Goal: Book appointment/travel/reservation

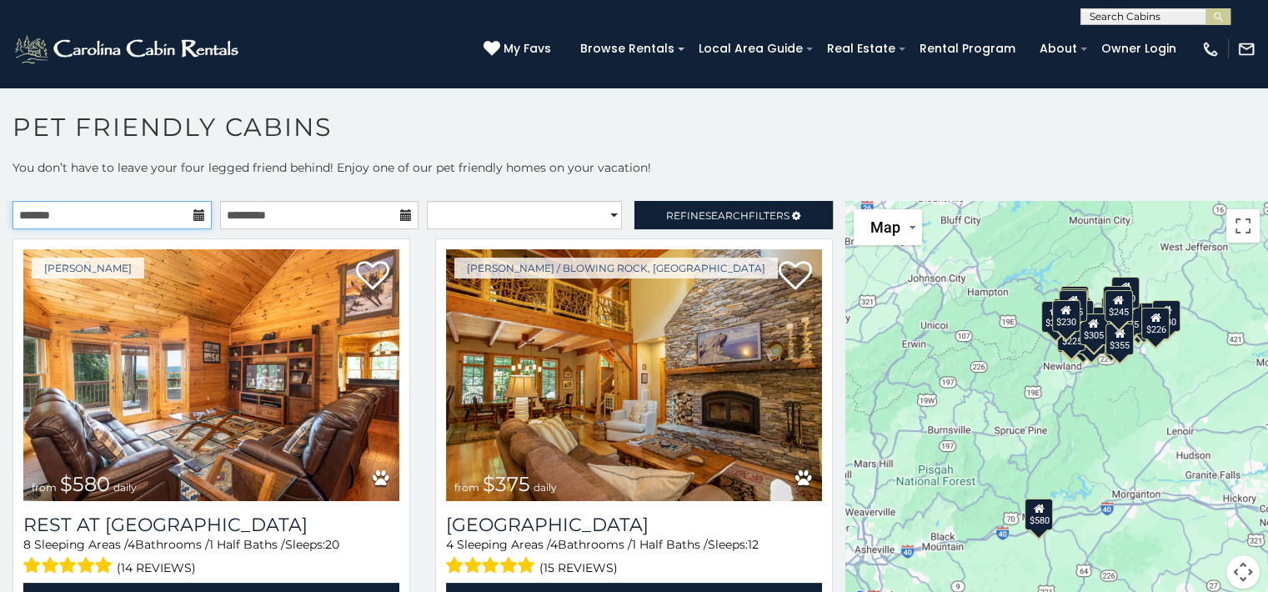
click at [107, 203] on input "text" at bounding box center [112, 215] width 199 height 28
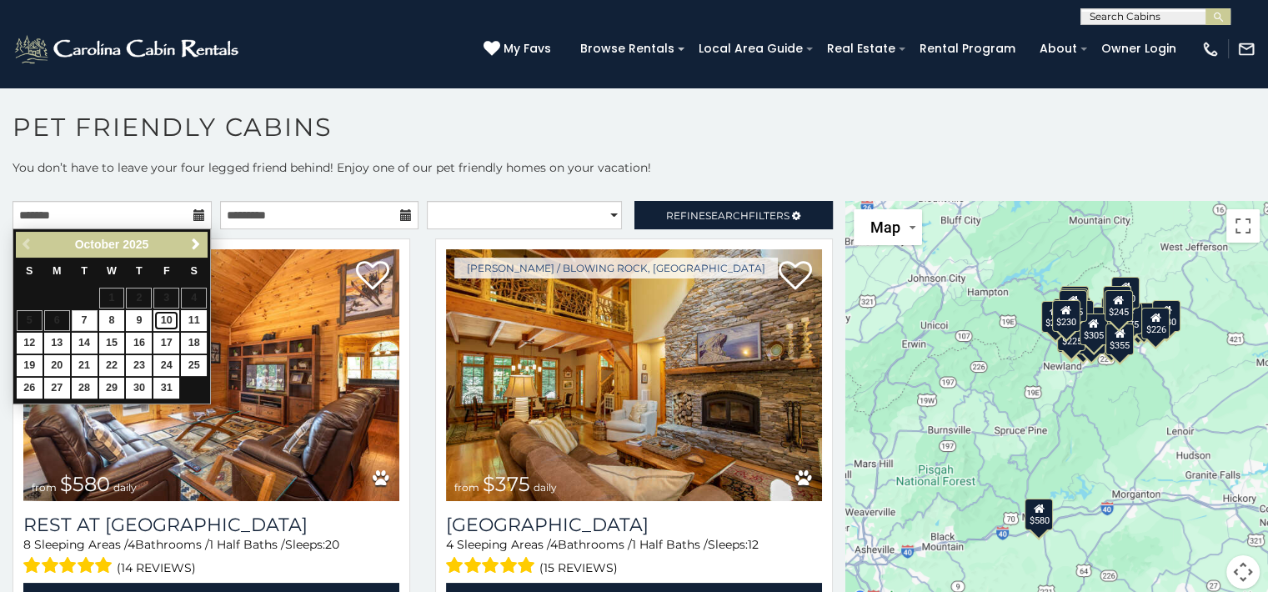
click at [166, 320] on link "10" at bounding box center [166, 320] width 26 height 21
type input "**********"
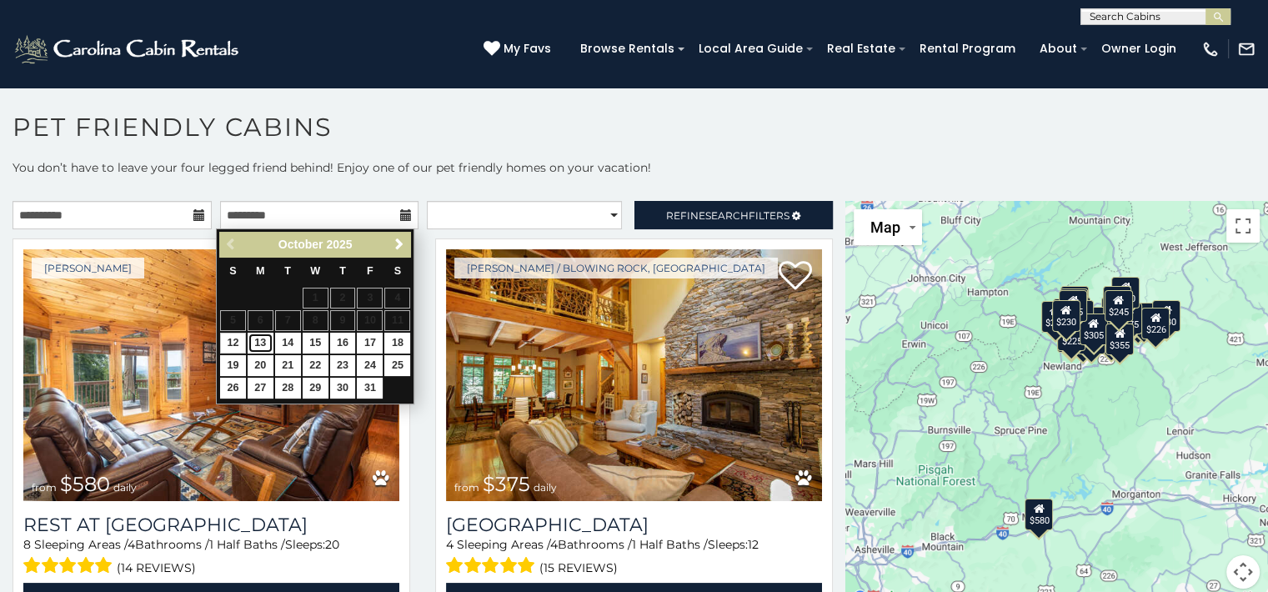
click at [258, 338] on link "13" at bounding box center [261, 343] width 26 height 21
type input "**********"
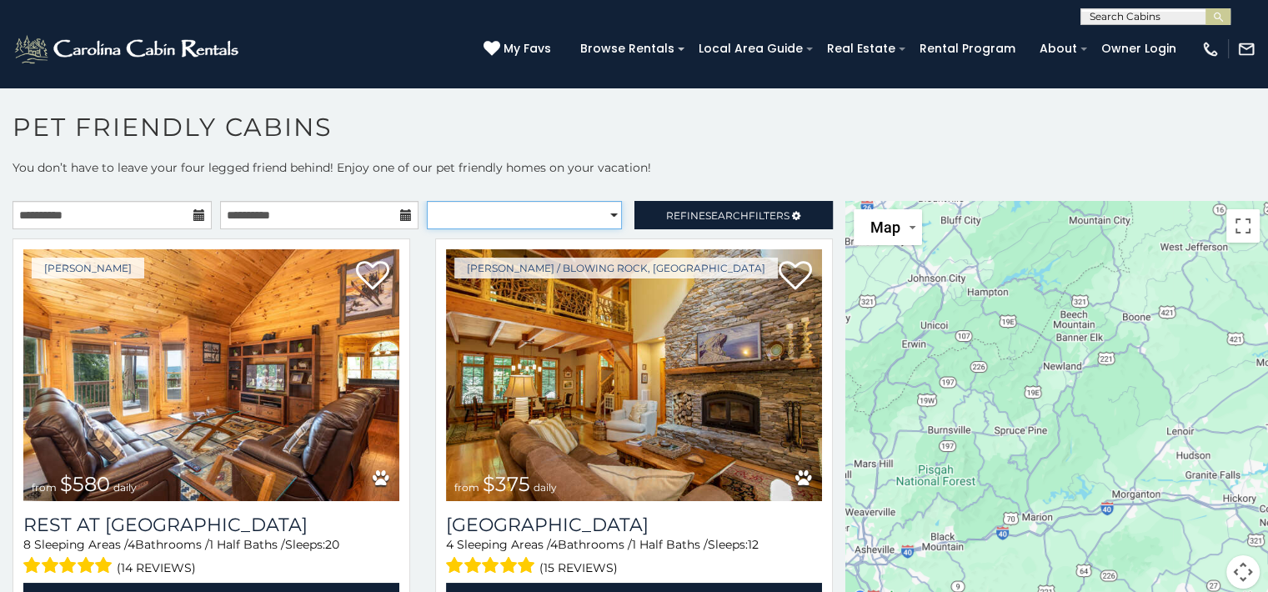
click at [606, 201] on select "**********" at bounding box center [524, 215] width 195 height 28
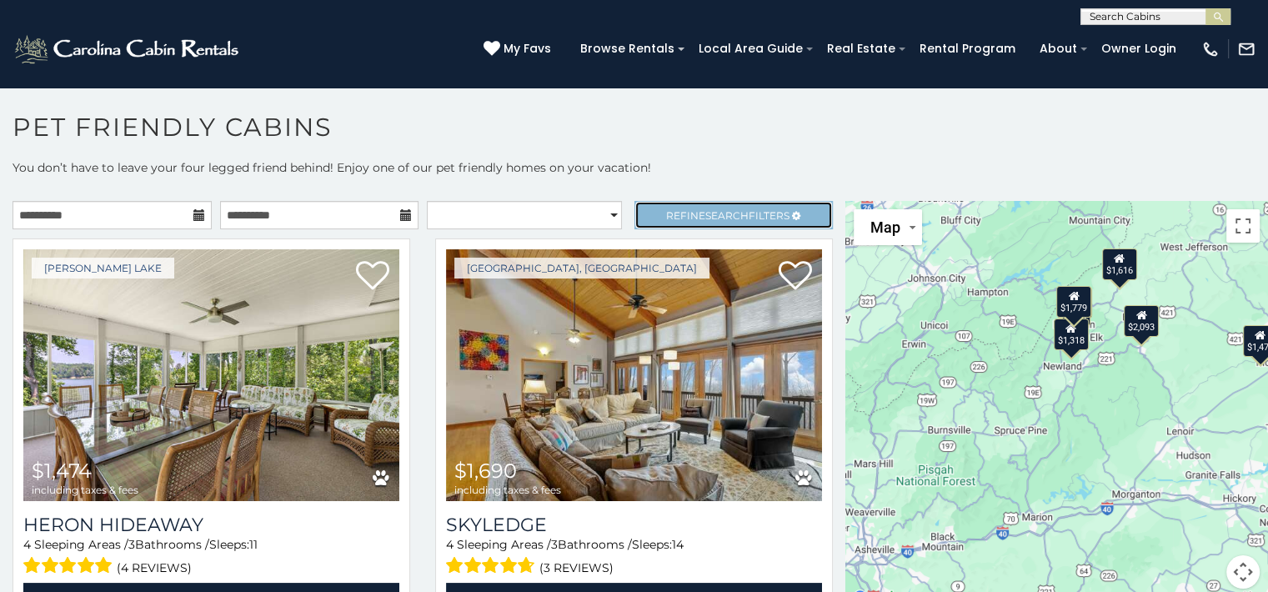
click at [686, 209] on span "Refine Search Filters" at bounding box center [727, 215] width 123 height 13
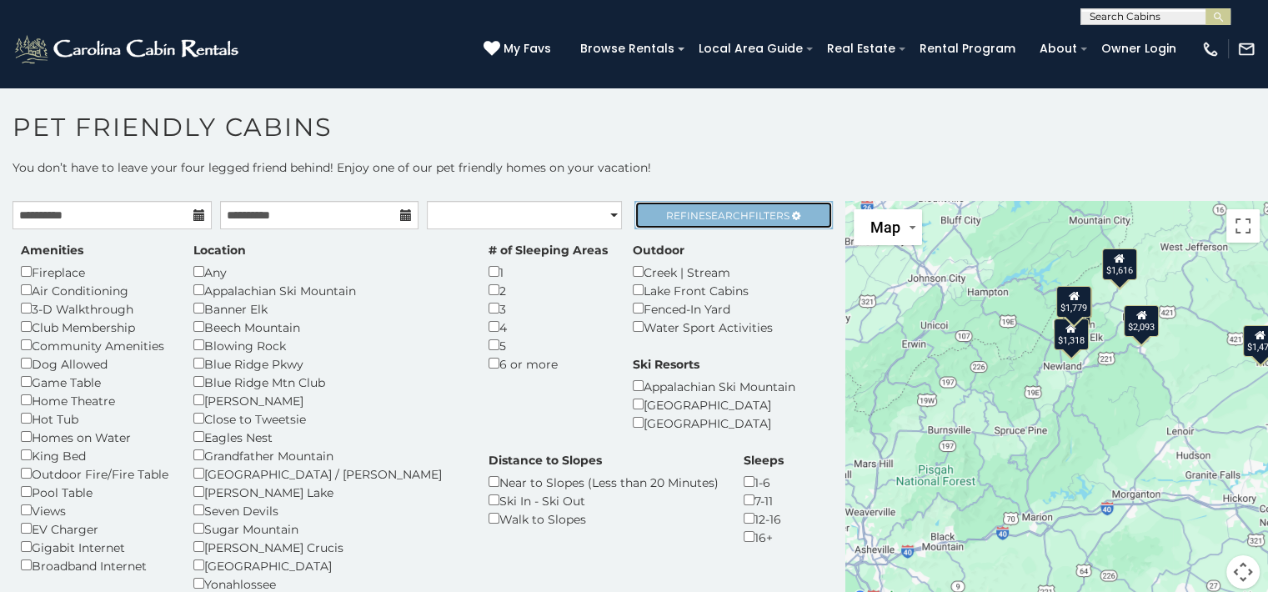
click at [730, 212] on span "Search" at bounding box center [726, 215] width 43 height 13
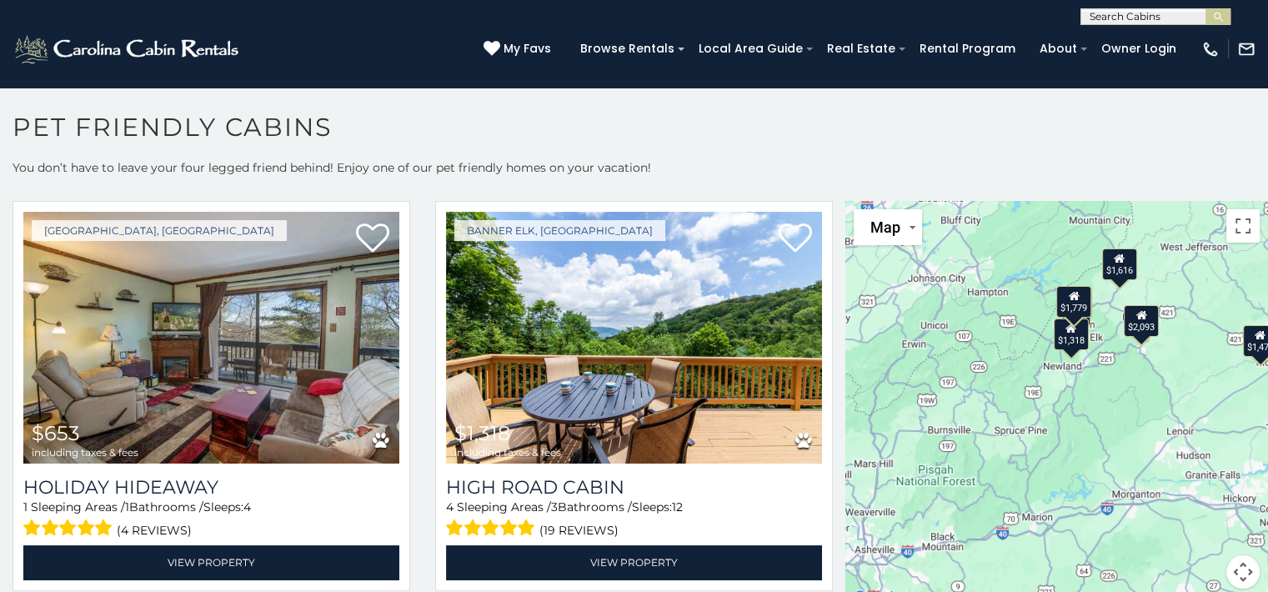
scroll to position [474, 0]
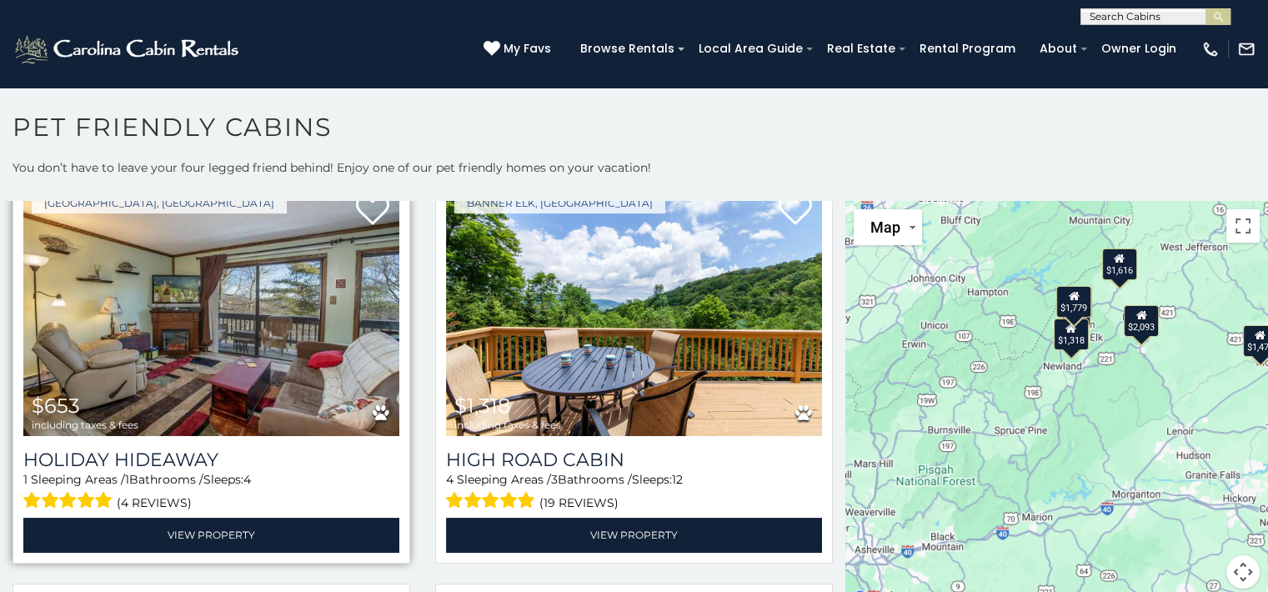
click at [297, 368] on img at bounding box center [211, 310] width 376 height 252
click at [282, 399] on img at bounding box center [211, 310] width 376 height 252
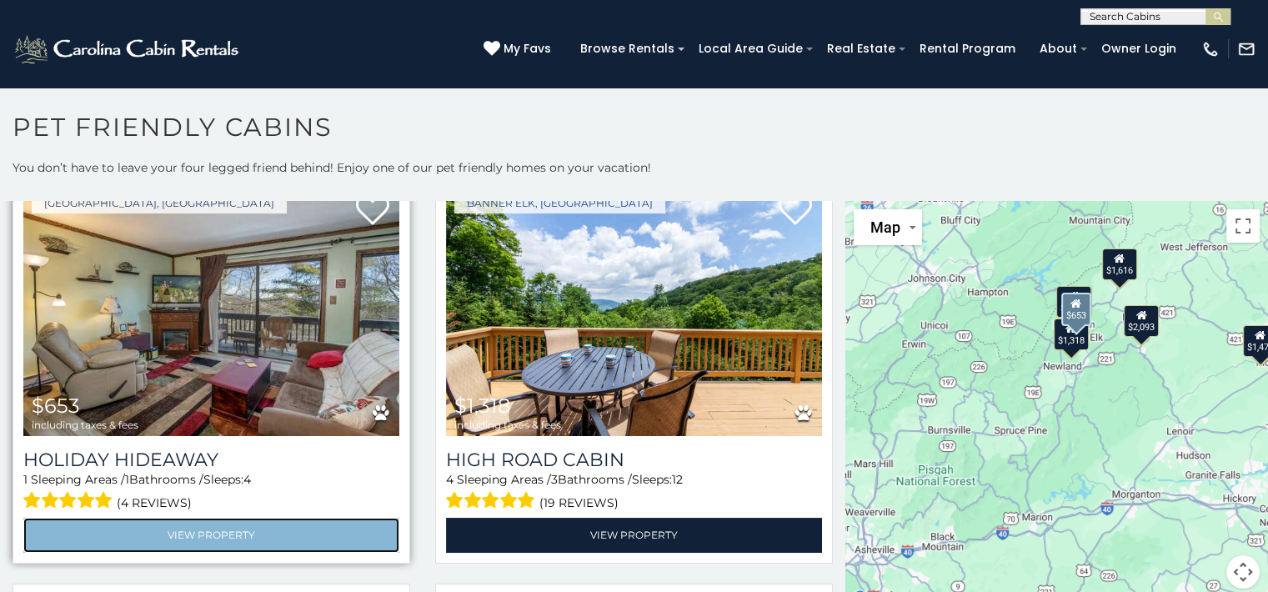
click at [273, 525] on link "View Property" at bounding box center [211, 535] width 376 height 34
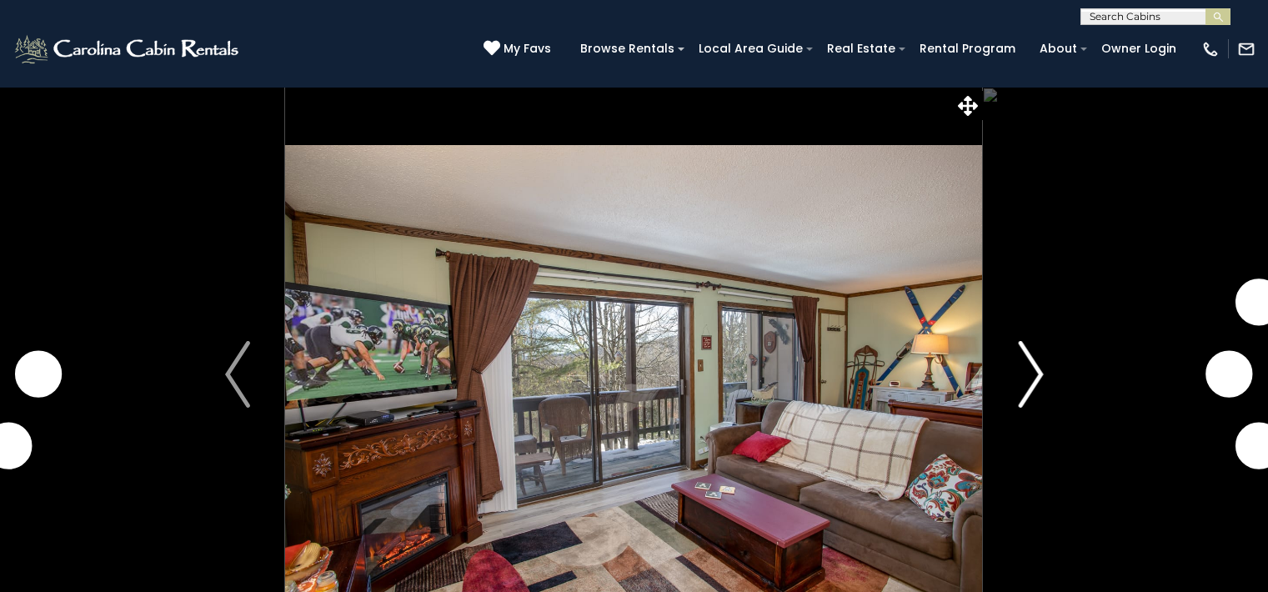
click at [1041, 400] on img "Next" at bounding box center [1030, 374] width 25 height 67
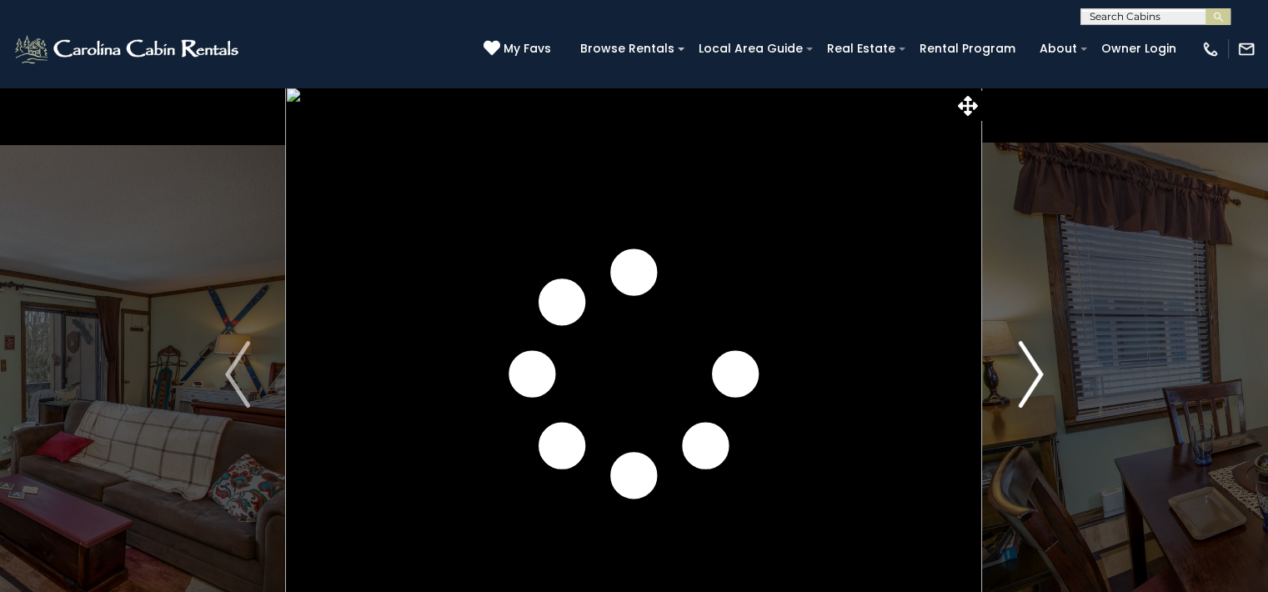
click at [1021, 374] on img "Next" at bounding box center [1030, 374] width 25 height 67
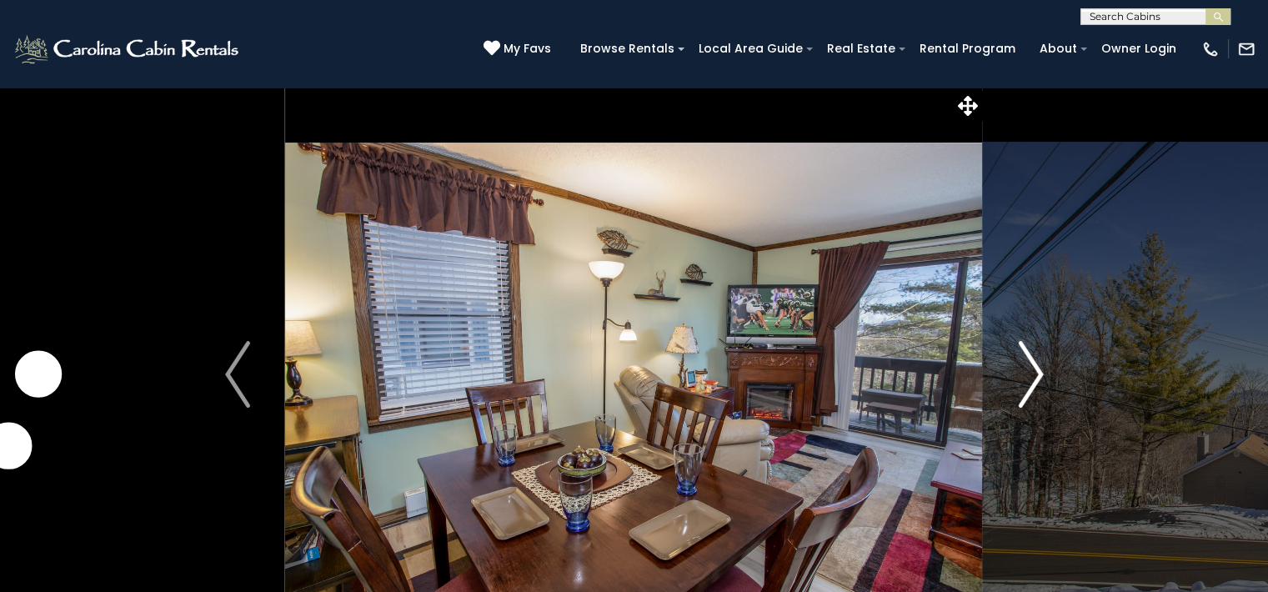
click at [1014, 384] on button "Next" at bounding box center [1031, 374] width 96 height 575
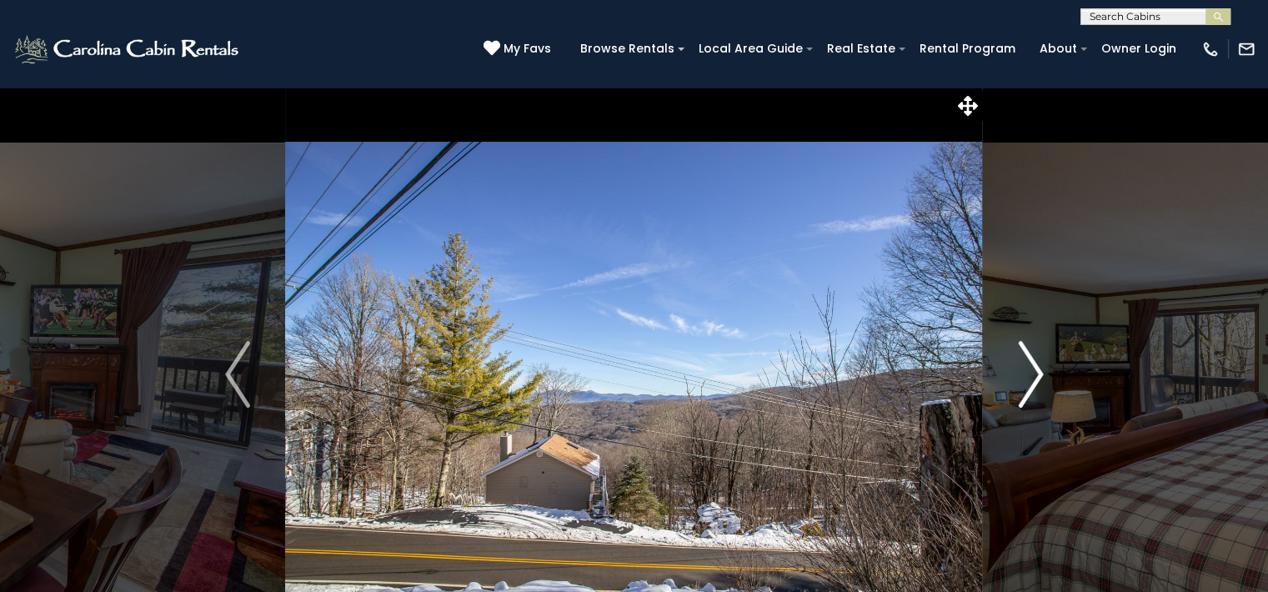
click at [1016, 399] on button "Next" at bounding box center [1031, 374] width 96 height 575
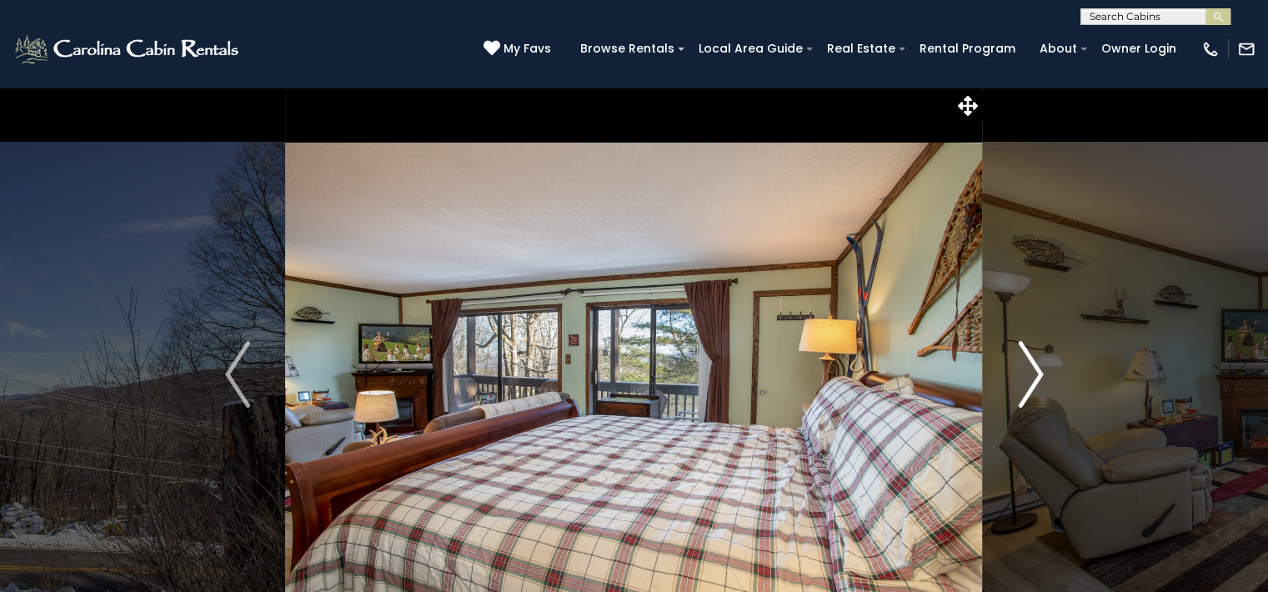
click at [1005, 394] on button "Next" at bounding box center [1031, 374] width 96 height 575
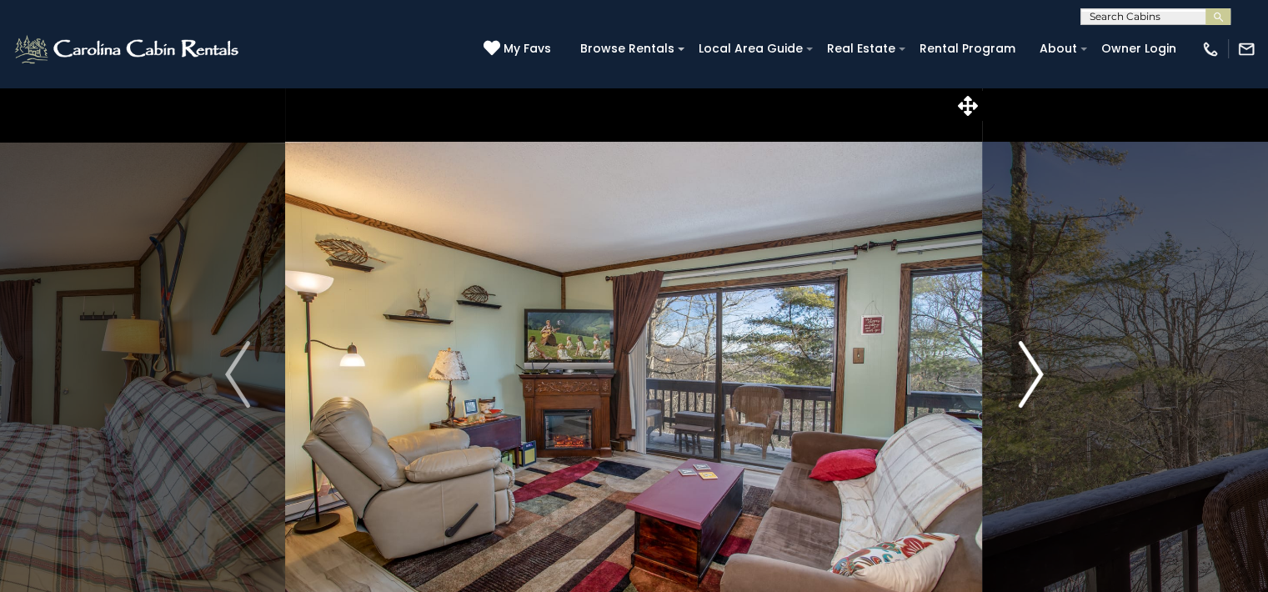
click at [1014, 390] on button "Next" at bounding box center [1031, 374] width 96 height 575
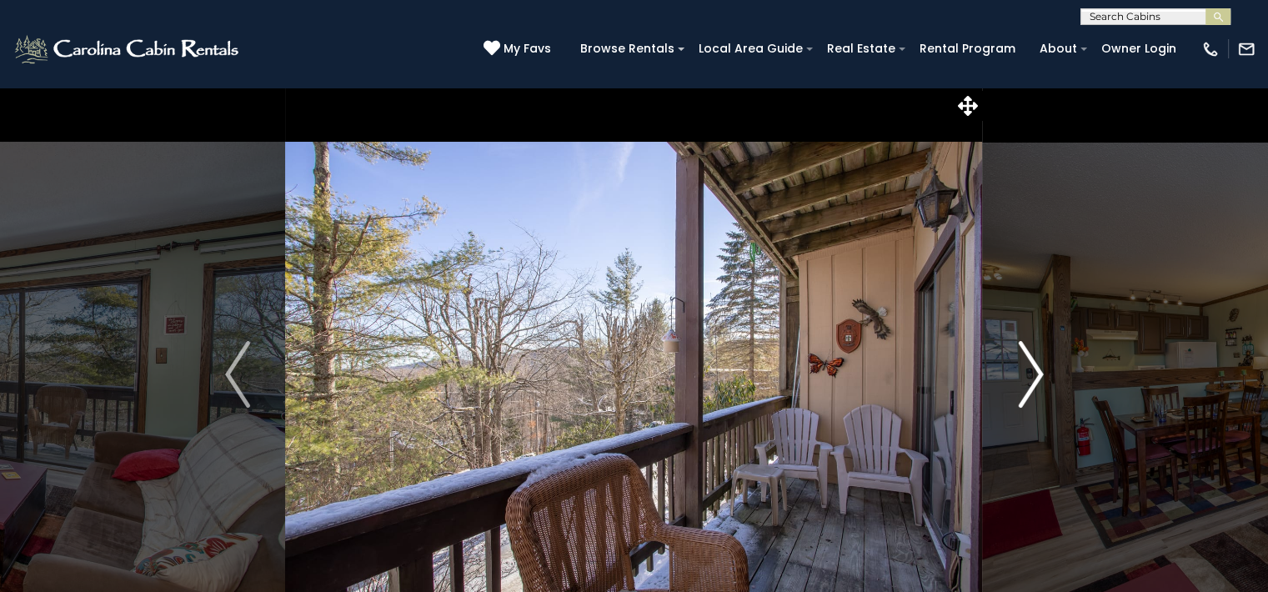
click at [1023, 404] on img "Next" at bounding box center [1030, 374] width 25 height 67
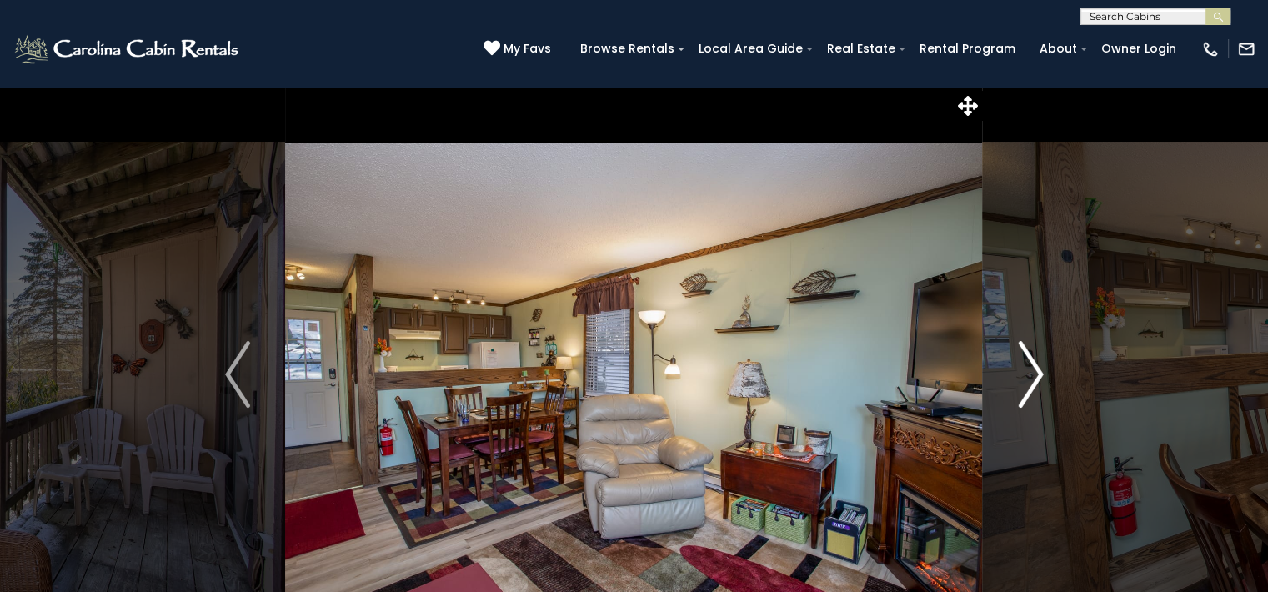
click at [1021, 380] on img "Next" at bounding box center [1030, 374] width 25 height 67
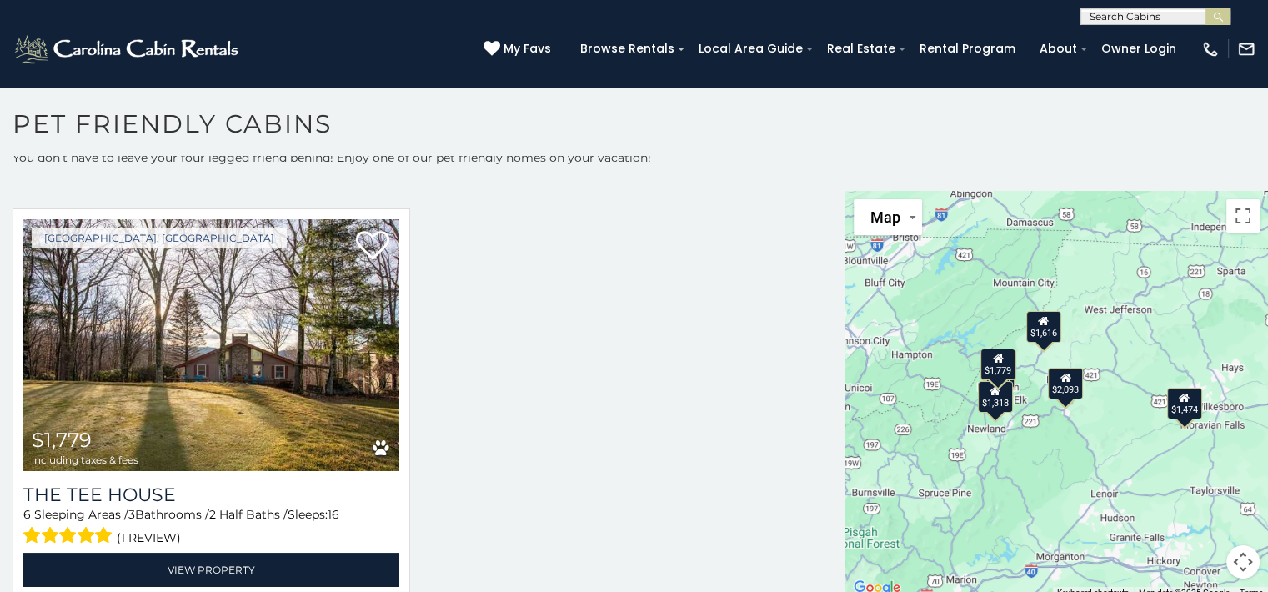
scroll to position [8, 0]
